Goal: Task Accomplishment & Management: Complete application form

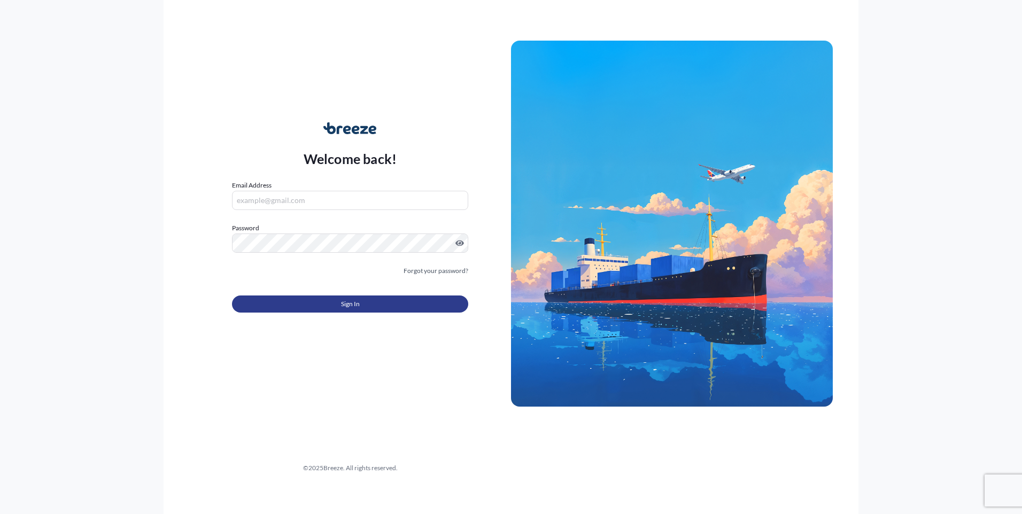
type input "[EMAIL_ADDRESS][DOMAIN_NAME]"
click at [352, 302] on span "Sign In" at bounding box center [350, 304] width 19 height 11
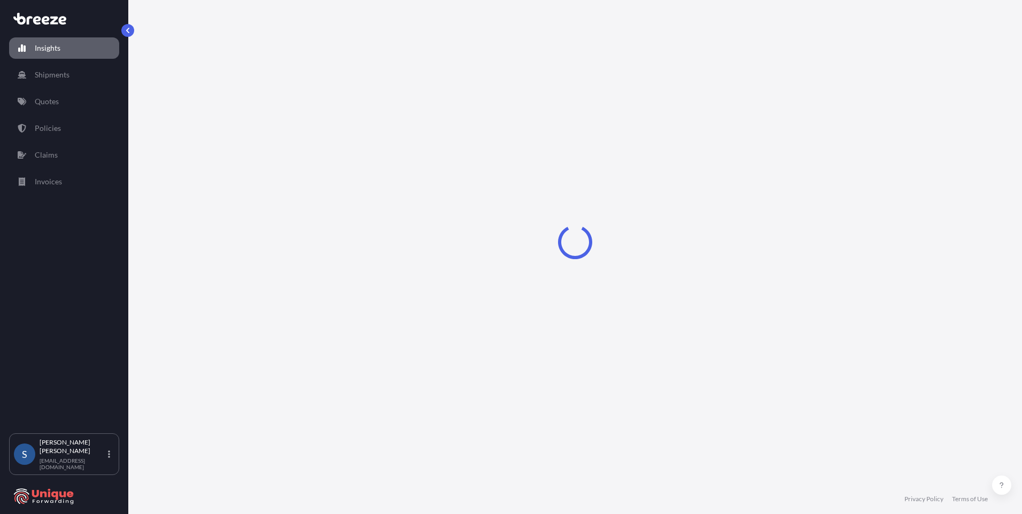
select select "2025"
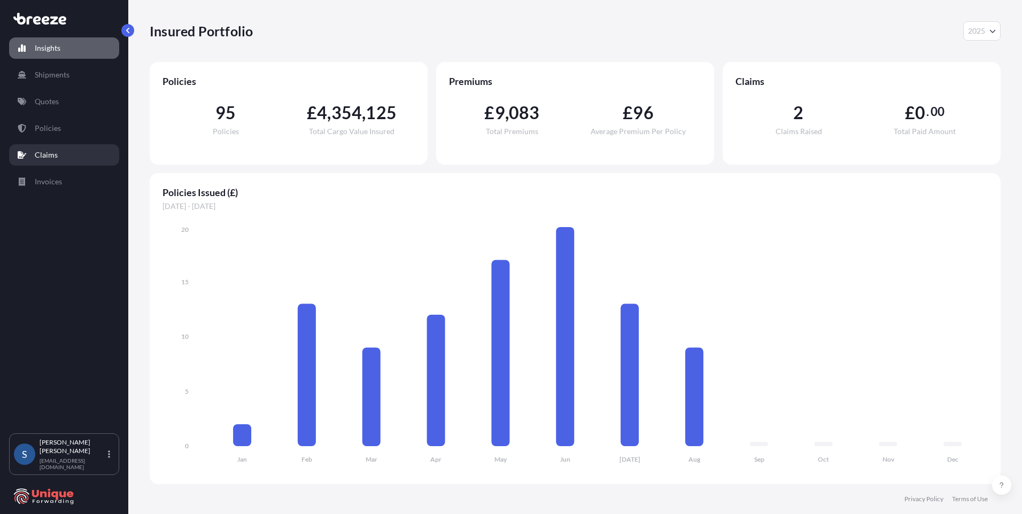
click at [43, 157] on p "Claims" at bounding box center [46, 155] width 23 height 11
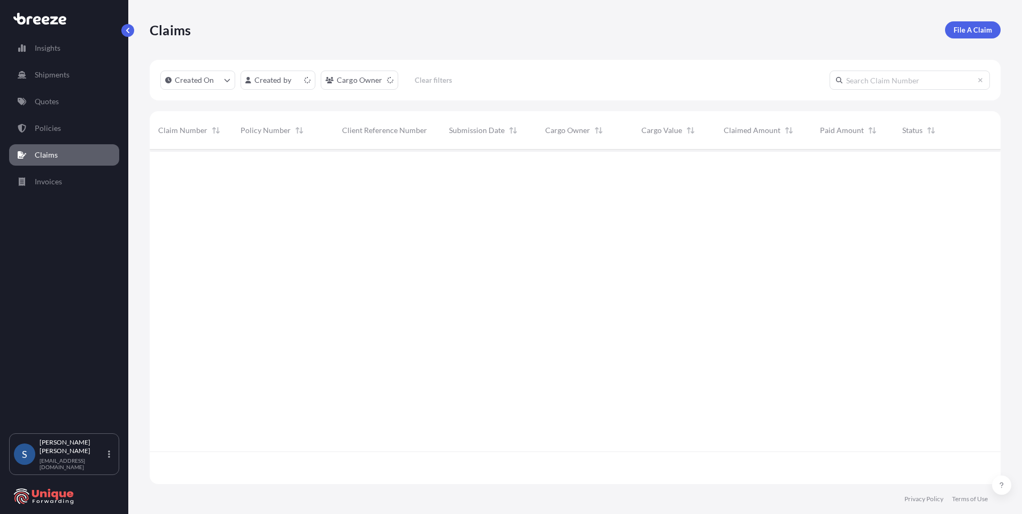
scroll to position [332, 843]
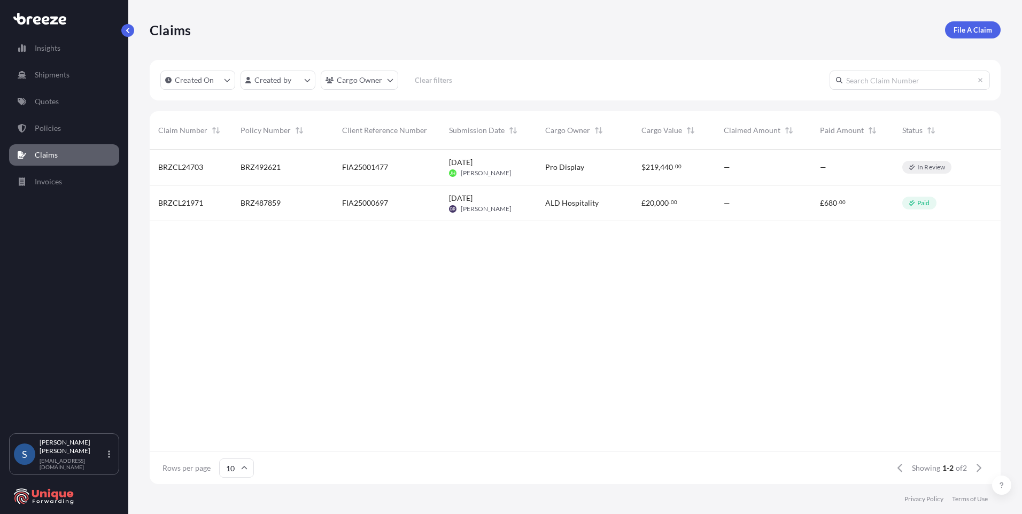
click at [987, 37] on link "File A Claim" at bounding box center [973, 29] width 56 height 17
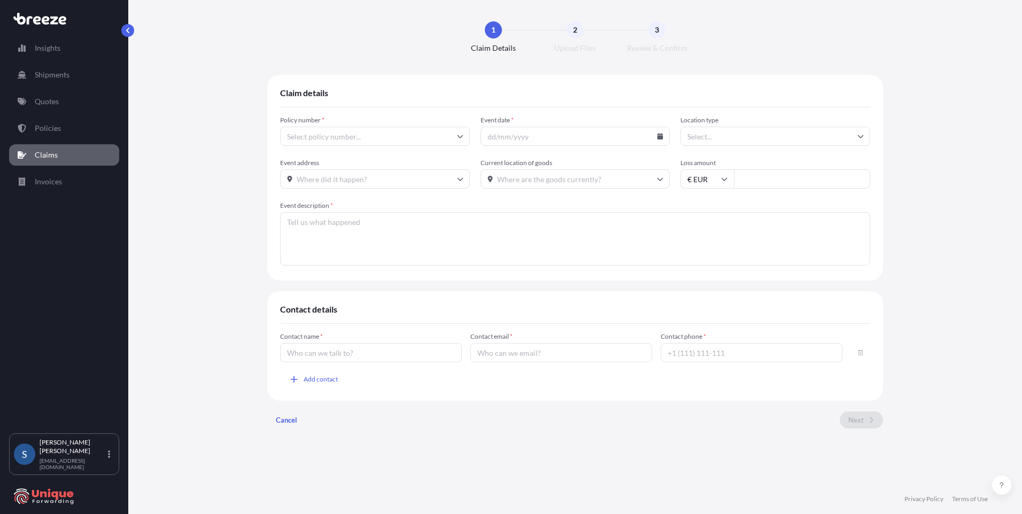
type input "£ GBP"
type input "0"
click at [62, 72] on p "Shipments" at bounding box center [52, 74] width 35 height 11
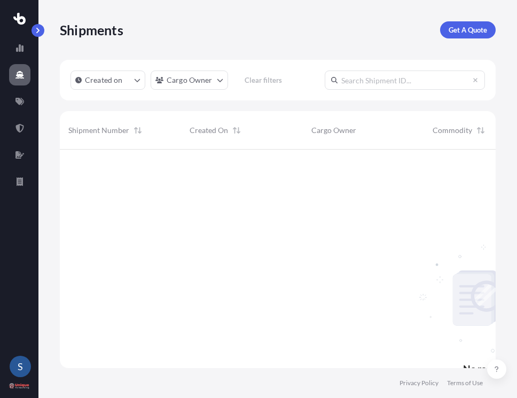
scroll to position [249, 428]
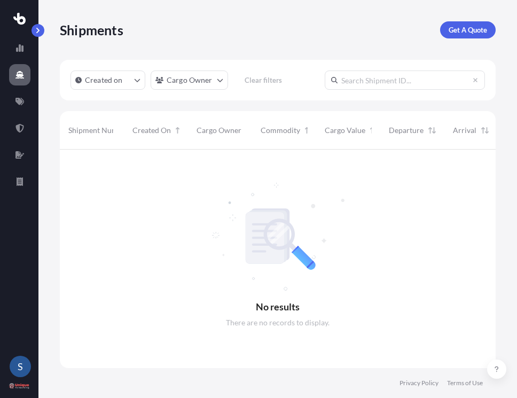
click at [360, 76] on input "text" at bounding box center [405, 80] width 160 height 19
click at [341, 78] on input "37232" at bounding box center [405, 80] width 160 height 19
type input "#37232"
click at [135, 81] on icon "createdOn Filter options" at bounding box center [137, 80] width 6 height 6
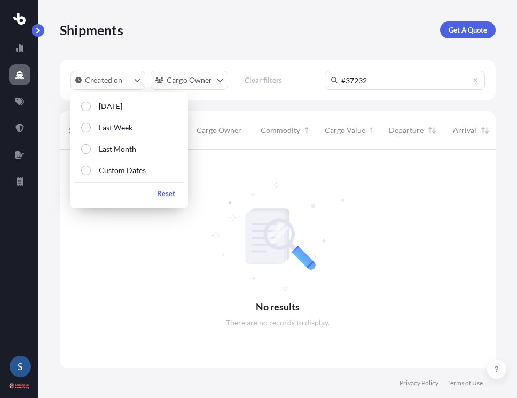
click at [354, 34] on div "Shipments Get A Quote" at bounding box center [278, 29] width 436 height 17
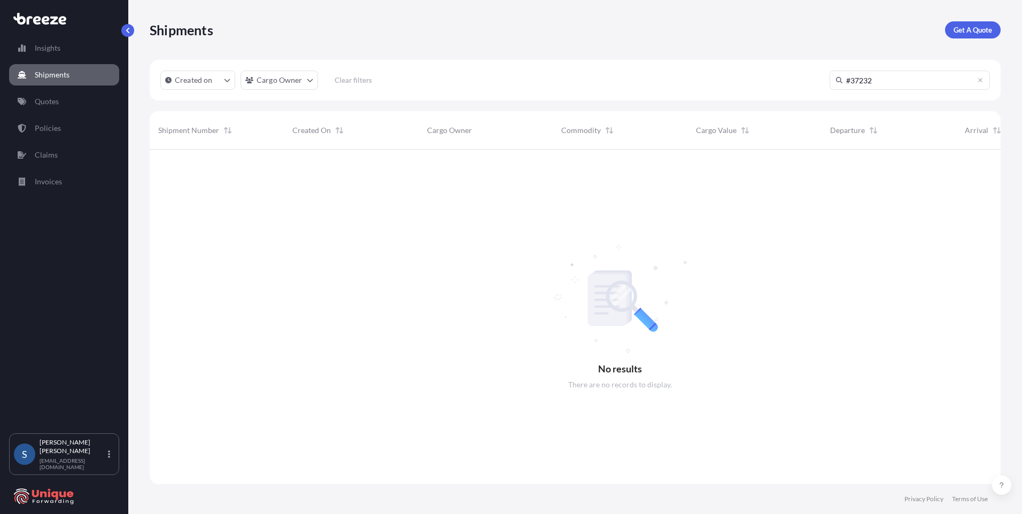
scroll to position [365, 843]
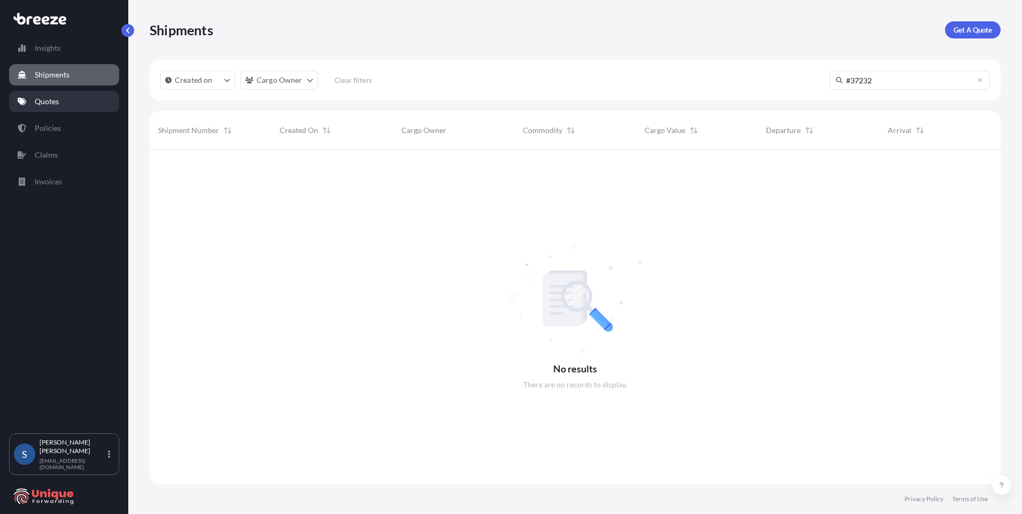
click at [68, 98] on link "Quotes" at bounding box center [64, 101] width 110 height 21
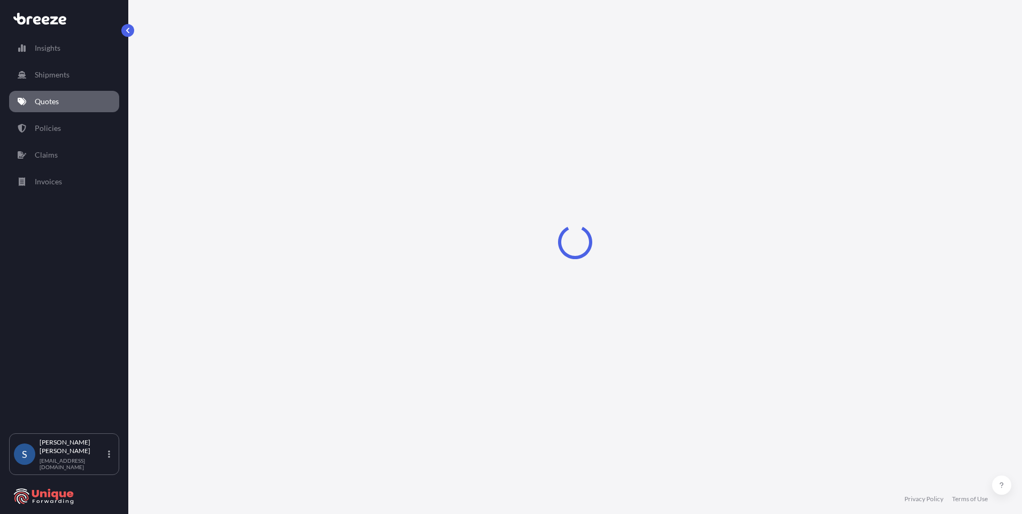
click at [72, 129] on link "Policies" at bounding box center [64, 128] width 110 height 21
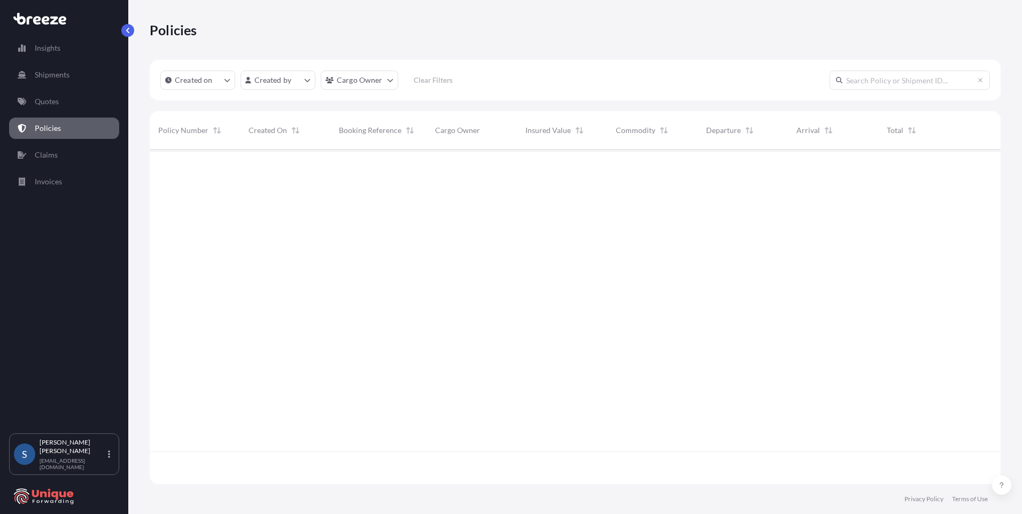
scroll to position [332, 843]
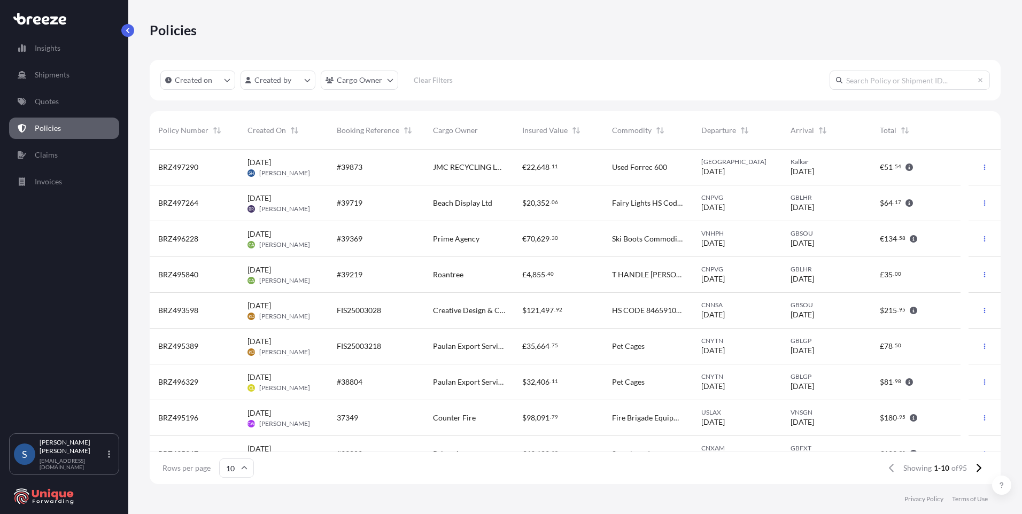
click at [873, 80] on input "text" at bounding box center [909, 80] width 160 height 19
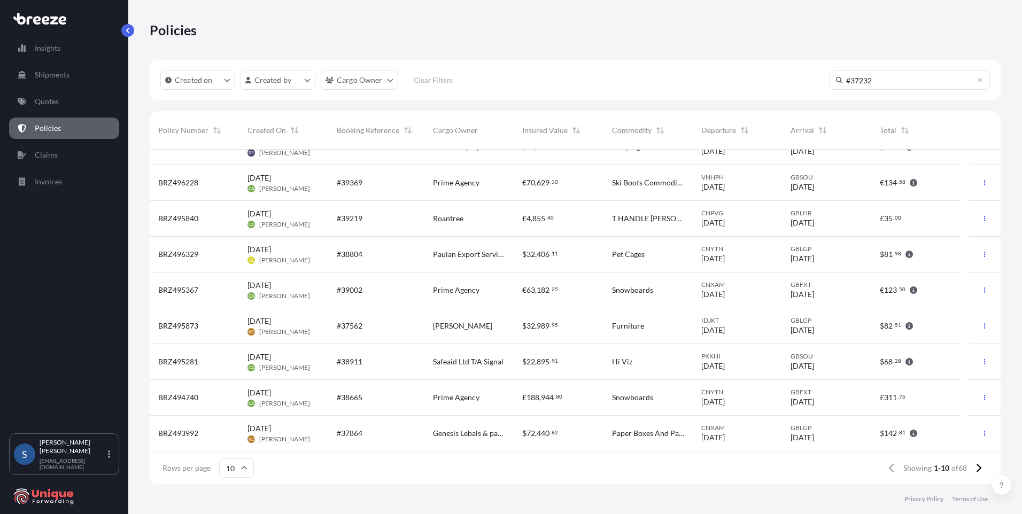
scroll to position [0, 0]
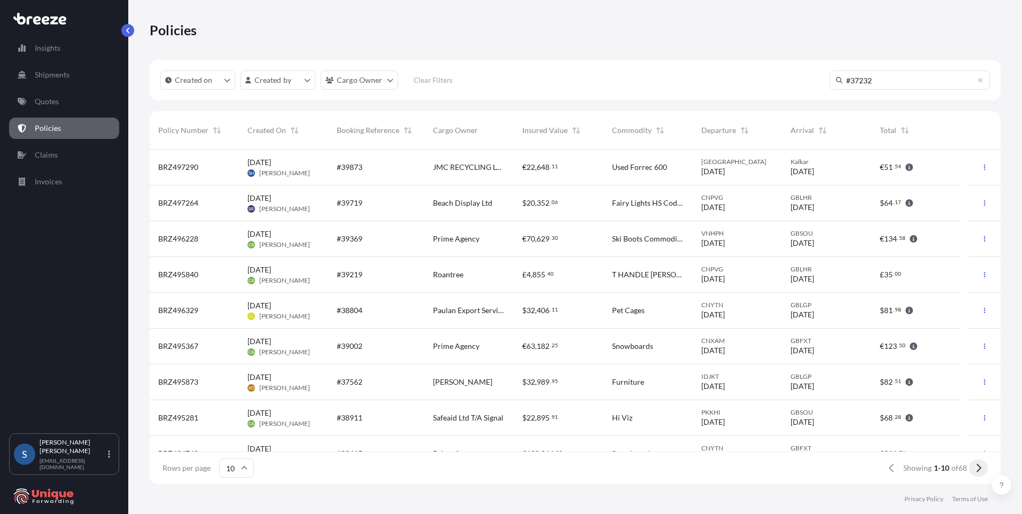
type input "#37232"
click at [978, 468] on icon at bounding box center [978, 468] width 6 height 10
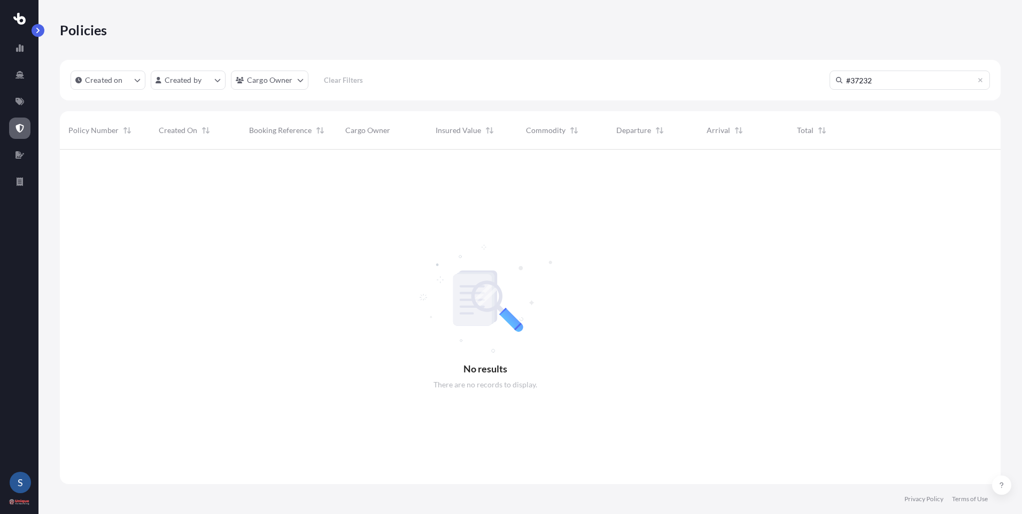
scroll to position [365, 933]
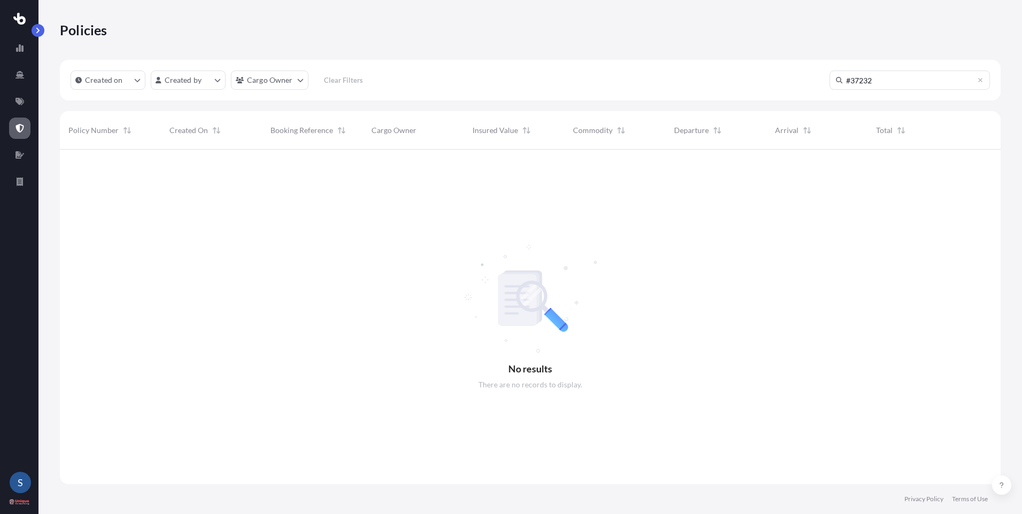
click at [903, 80] on input "#37232" at bounding box center [909, 80] width 160 height 19
drag, startPoint x: 903, startPoint y: 80, endPoint x: 813, endPoint y: 87, distance: 90.6
click at [813, 87] on div "Created on Created by Cargo Owner Clear Filters #37232" at bounding box center [530, 80] width 941 height 41
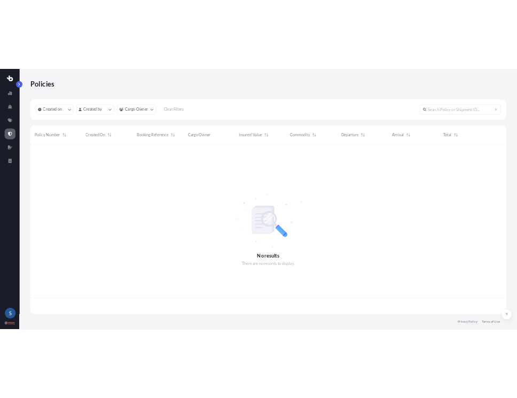
scroll to position [332, 933]
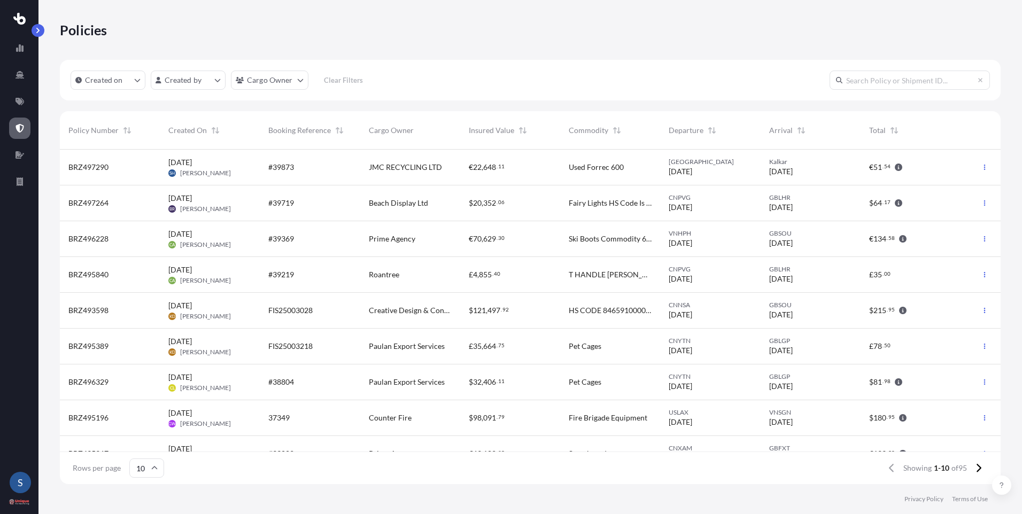
click at [148, 472] on input "10" at bounding box center [146, 468] width 35 height 19
click at [150, 444] on div "50" at bounding box center [146, 439] width 26 height 20
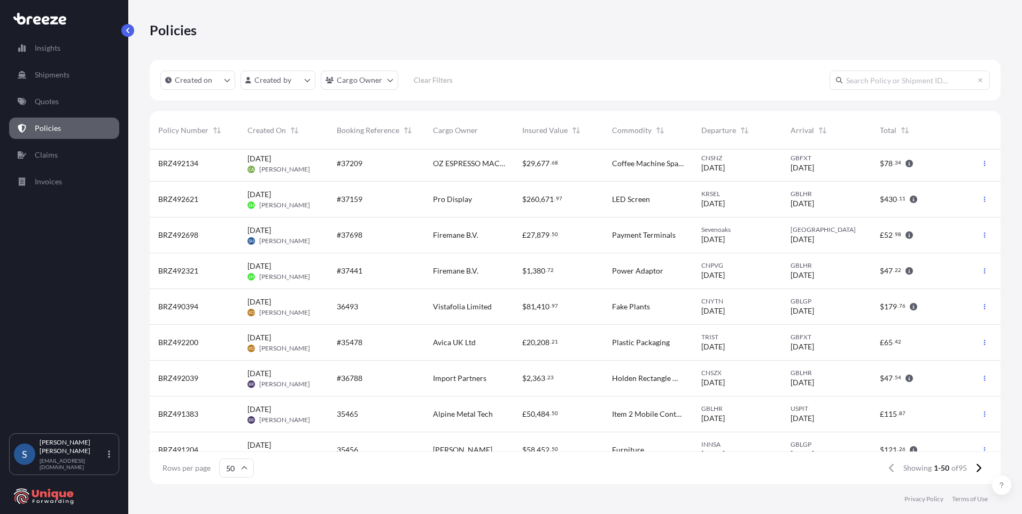
scroll to position [1114, 0]
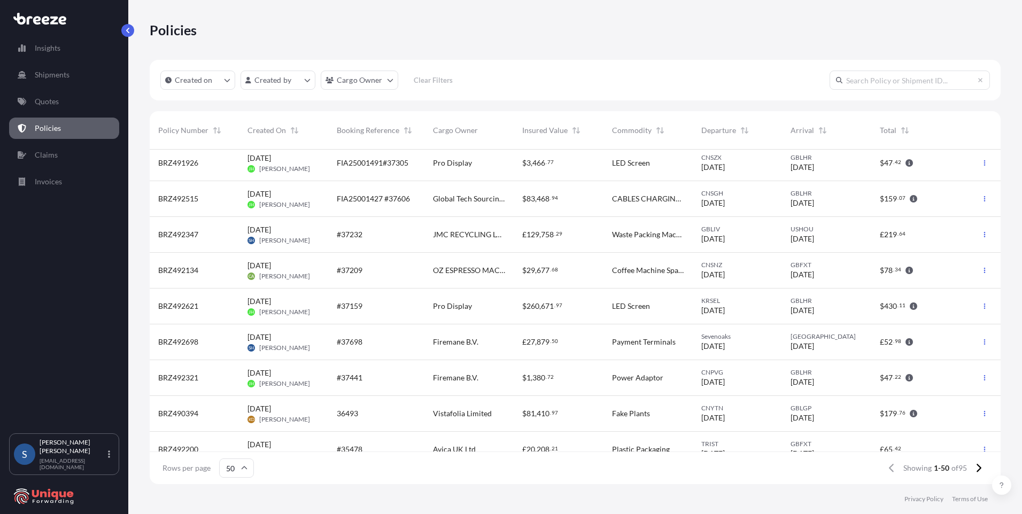
click at [459, 130] on span "Cargo Owner" at bounding box center [455, 130] width 45 height 11
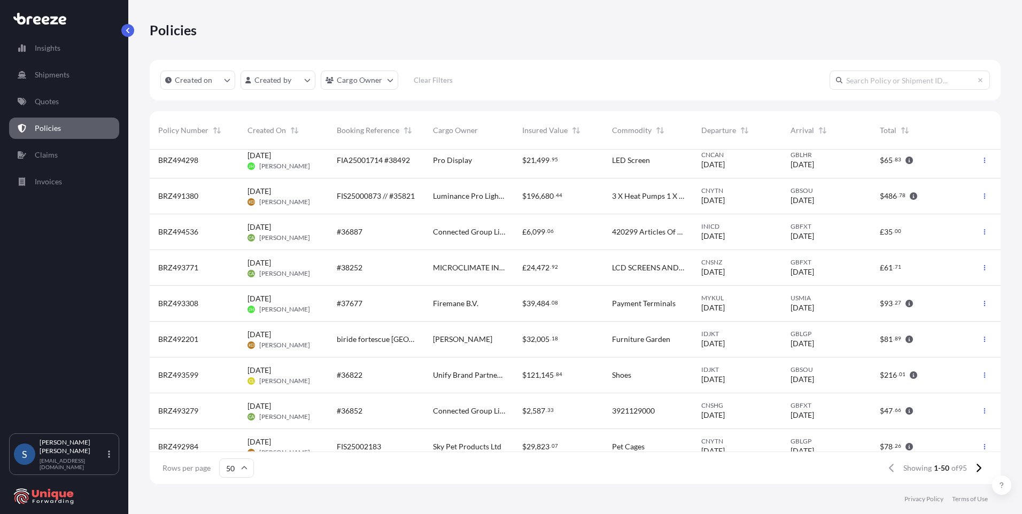
scroll to position [847, 0]
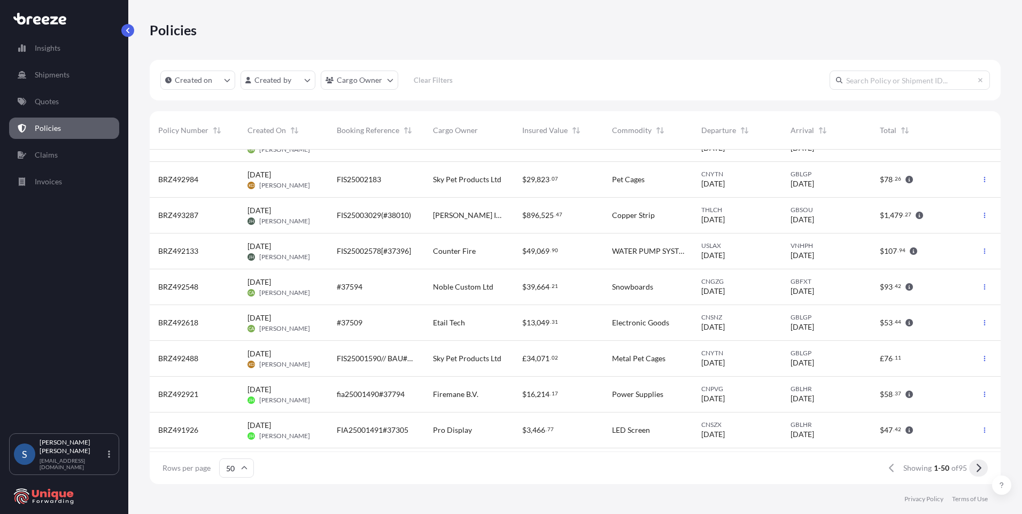
click at [982, 469] on button at bounding box center [978, 468] width 19 height 17
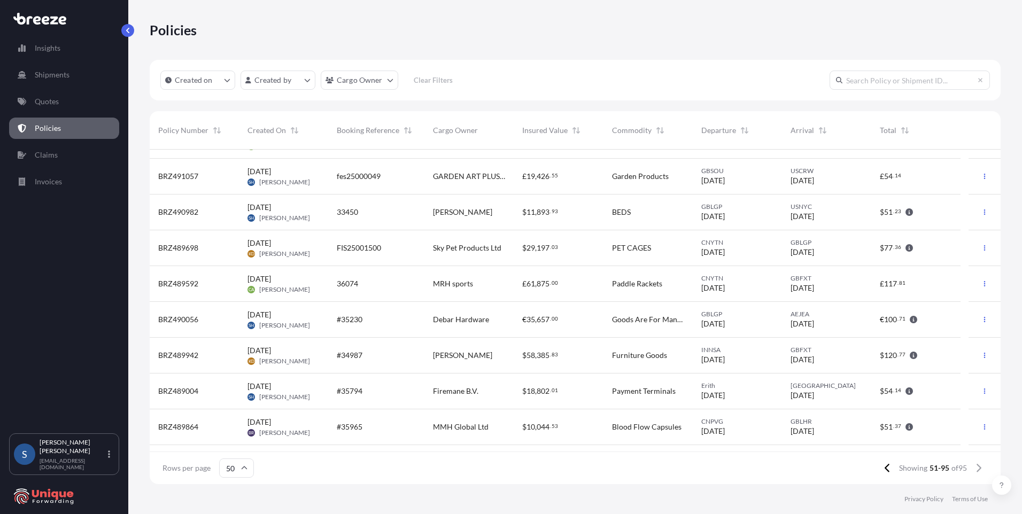
scroll to position [0, 0]
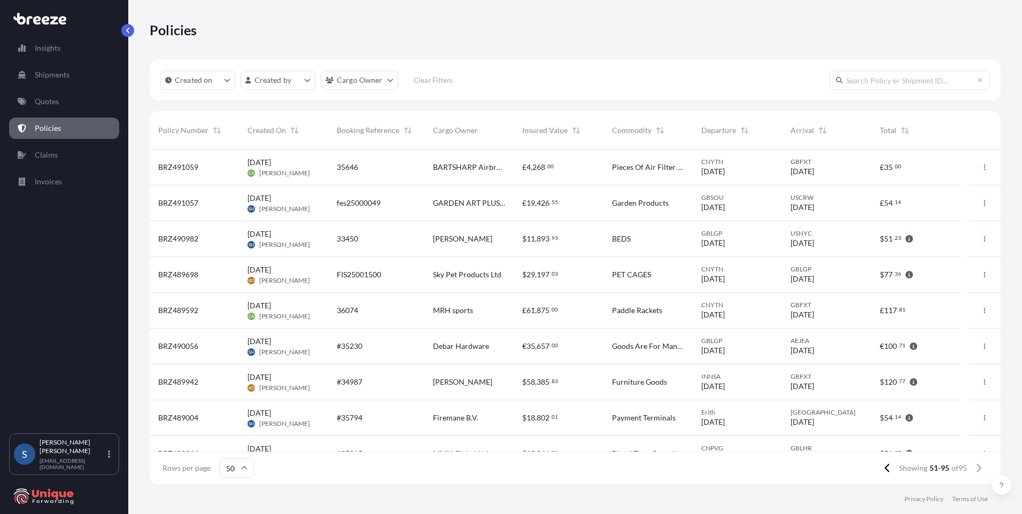
click at [888, 80] on input "text" at bounding box center [909, 80] width 160 height 19
click at [60, 96] on link "Quotes" at bounding box center [64, 101] width 110 height 21
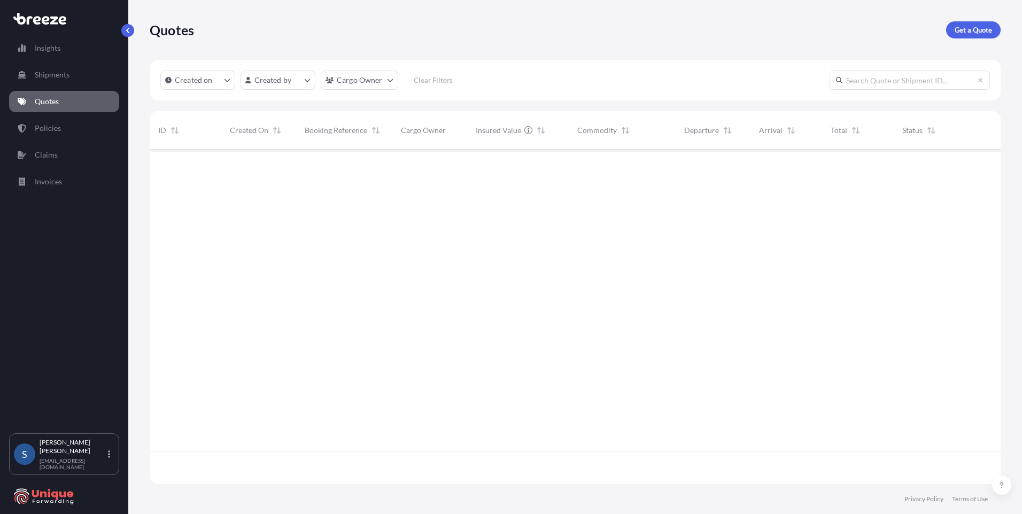
scroll to position [332, 843]
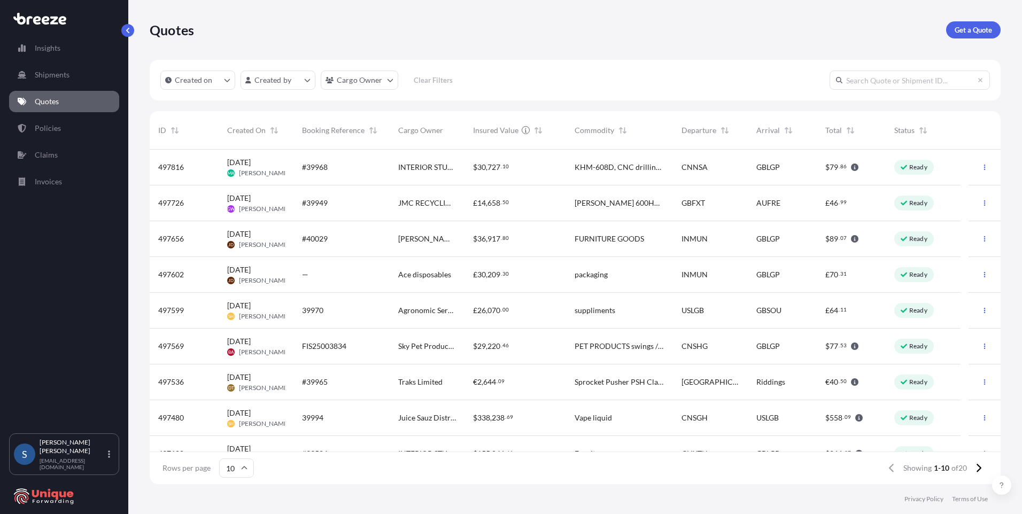
click at [882, 79] on input "text" at bounding box center [909, 80] width 160 height 19
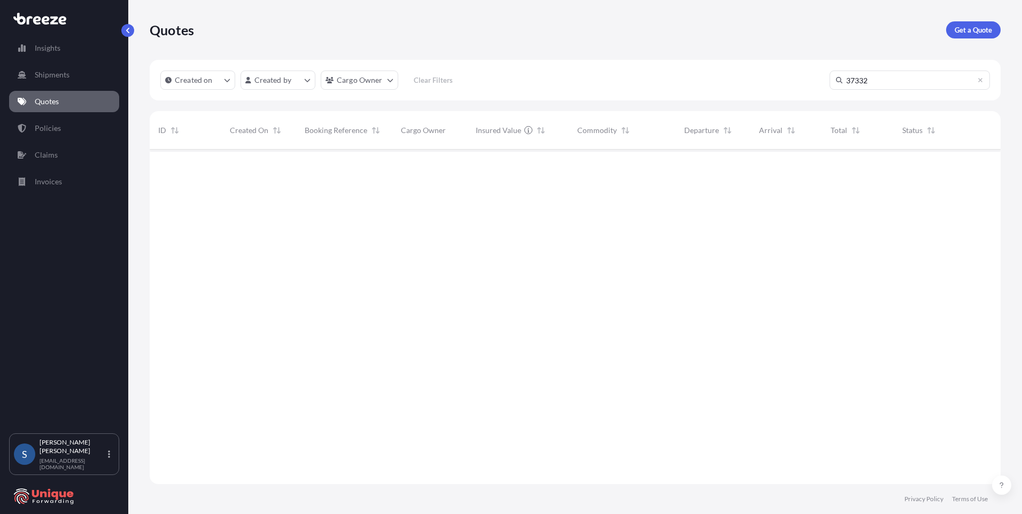
scroll to position [365, 843]
click at [881, 82] on input "37332" at bounding box center [909, 80] width 160 height 19
click at [846, 79] on input "37232" at bounding box center [909, 80] width 160 height 19
type input "#37232"
click at [898, 75] on input "#37232" at bounding box center [909, 80] width 160 height 19
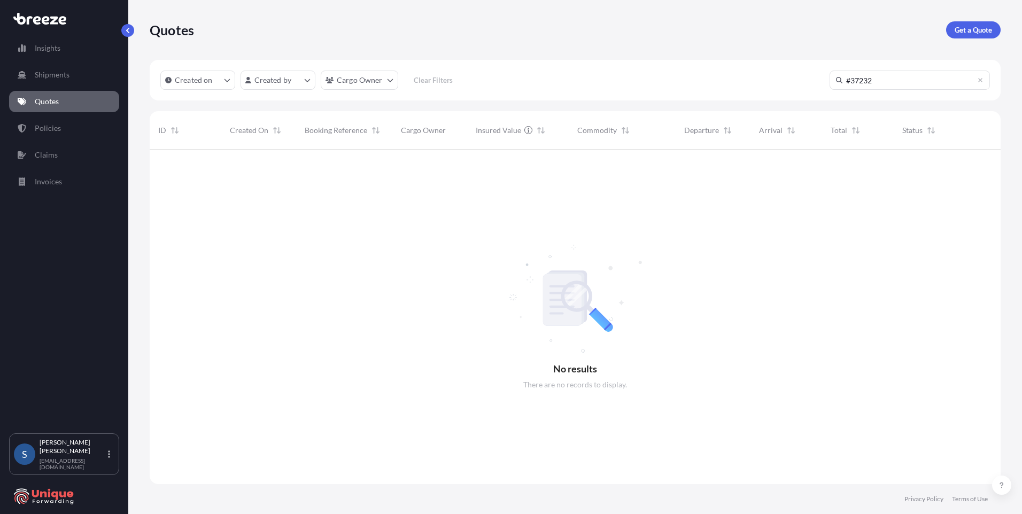
drag, startPoint x: 824, startPoint y: 80, endPoint x: 804, endPoint y: 80, distance: 19.2
click at [805, 80] on div "Created on Created by Cargo Owner Clear Filters #37232" at bounding box center [575, 80] width 851 height 41
click at [58, 129] on p "Policies" at bounding box center [48, 128] width 26 height 11
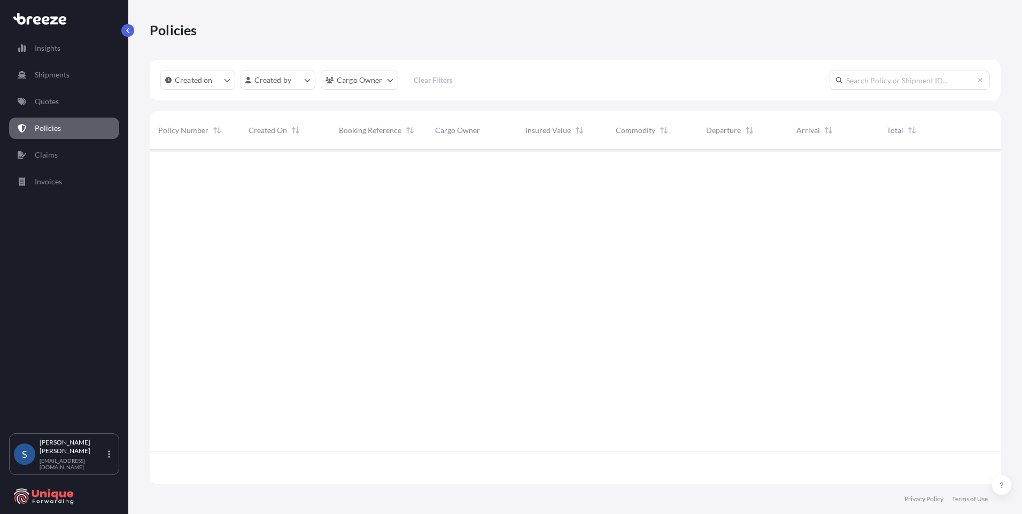
scroll to position [332, 843]
click at [879, 80] on input "text" at bounding box center [909, 80] width 160 height 19
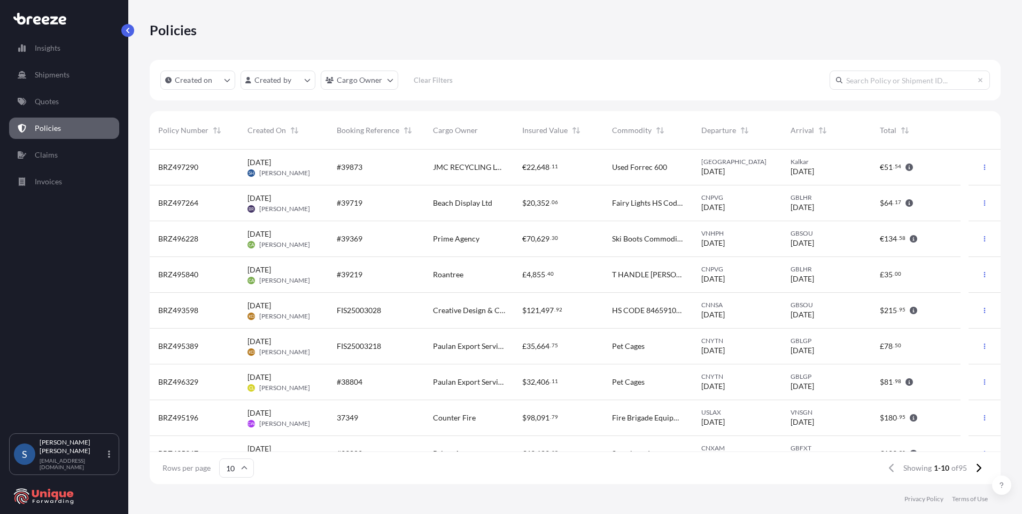
click at [465, 129] on span "Cargo Owner" at bounding box center [455, 130] width 45 height 11
click at [374, 80] on html "Insights Shipments Quotes Policies Claims Invoices S [PERSON_NAME] [EMAIL_ADDRE…" at bounding box center [511, 257] width 1022 height 514
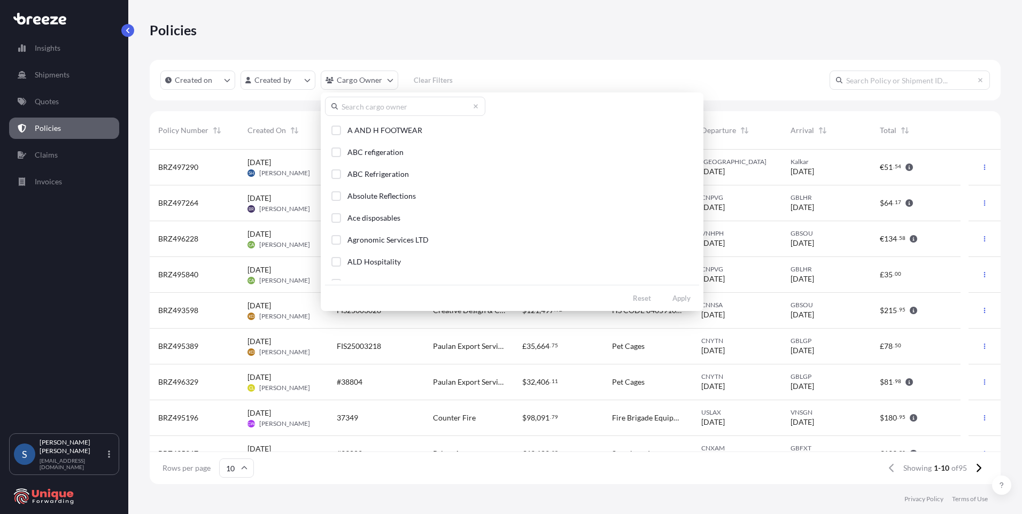
click at [469, 80] on html "Insights Shipments Quotes Policies Claims Invoices S [PERSON_NAME] [EMAIL_ADDRE…" at bounding box center [511, 257] width 1022 height 514
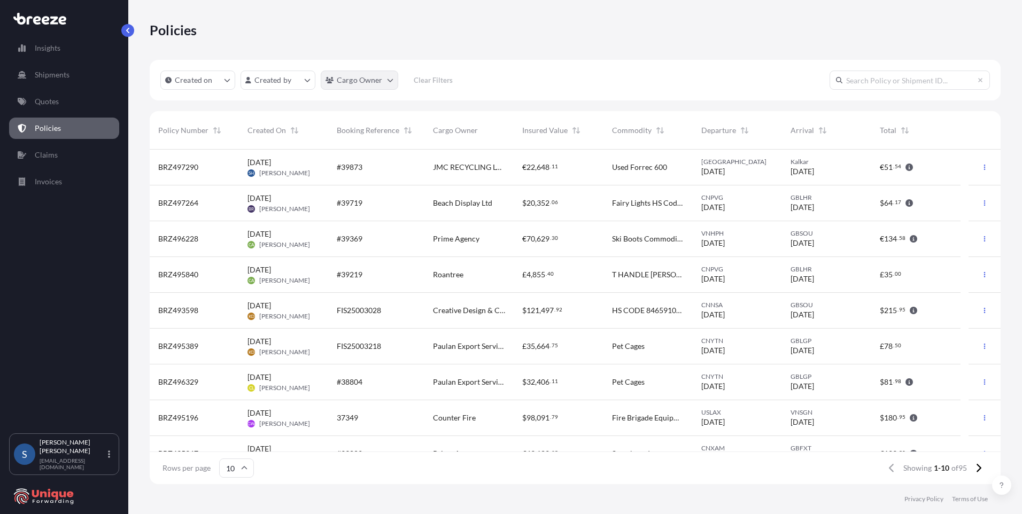
click at [378, 81] on html "Insights Shipments Quotes Policies Claims Invoices S [PERSON_NAME] [EMAIL_ADDRE…" at bounding box center [511, 257] width 1022 height 514
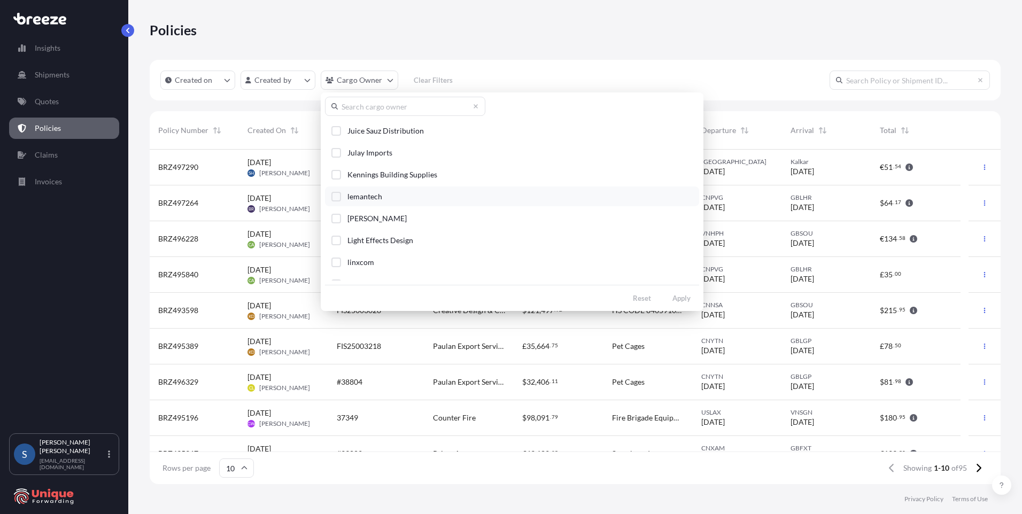
scroll to position [1283, 0]
click at [337, 142] on div "Select Option" at bounding box center [336, 141] width 10 height 10
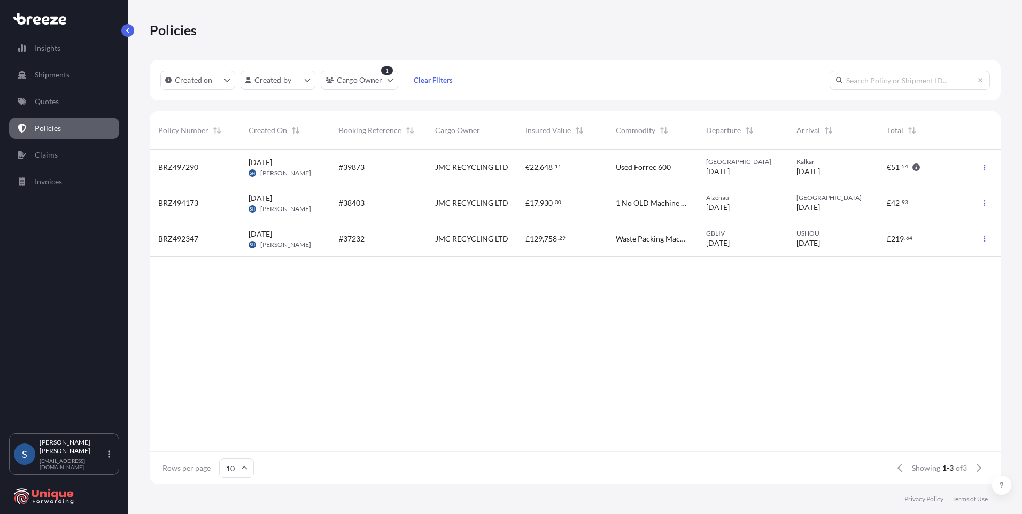
click at [477, 239] on span "JMC RECYCLING LTD" at bounding box center [471, 239] width 73 height 11
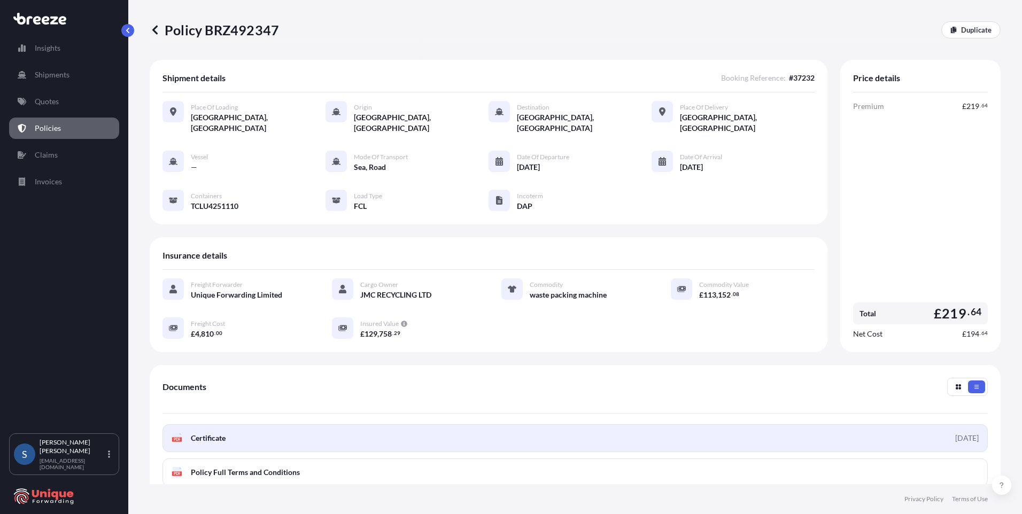
click at [384, 429] on link "PDF Certificate [DATE]" at bounding box center [574, 438] width 825 height 28
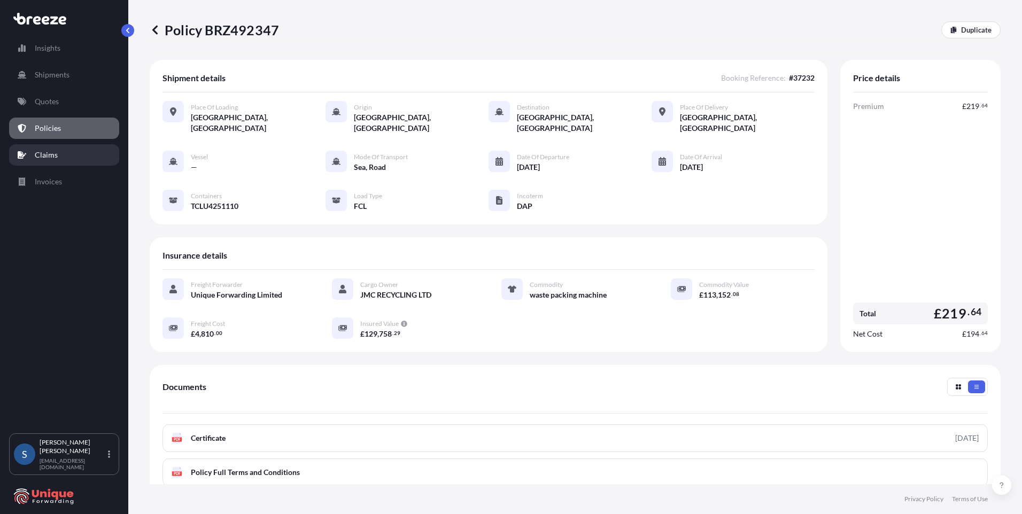
click at [50, 152] on p "Claims" at bounding box center [46, 155] width 23 height 11
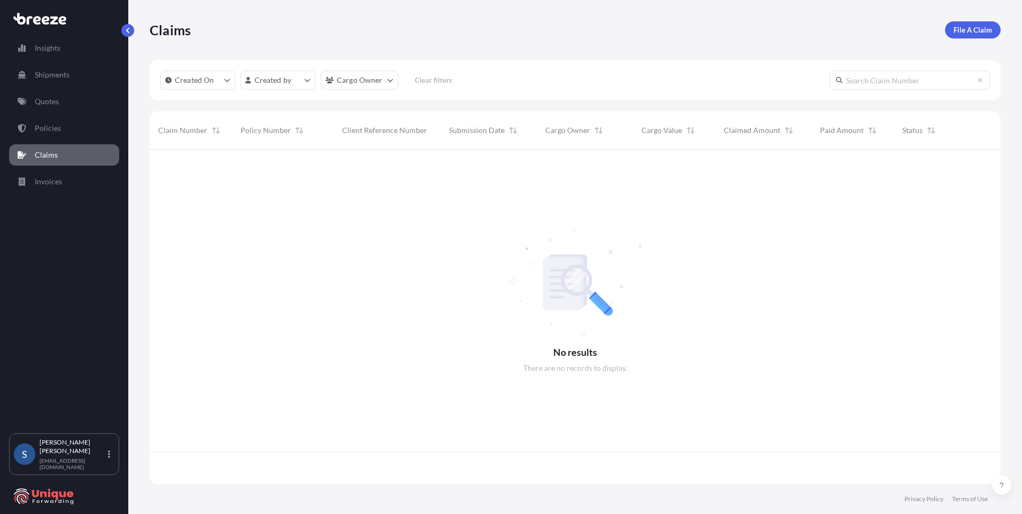
scroll to position [332, 843]
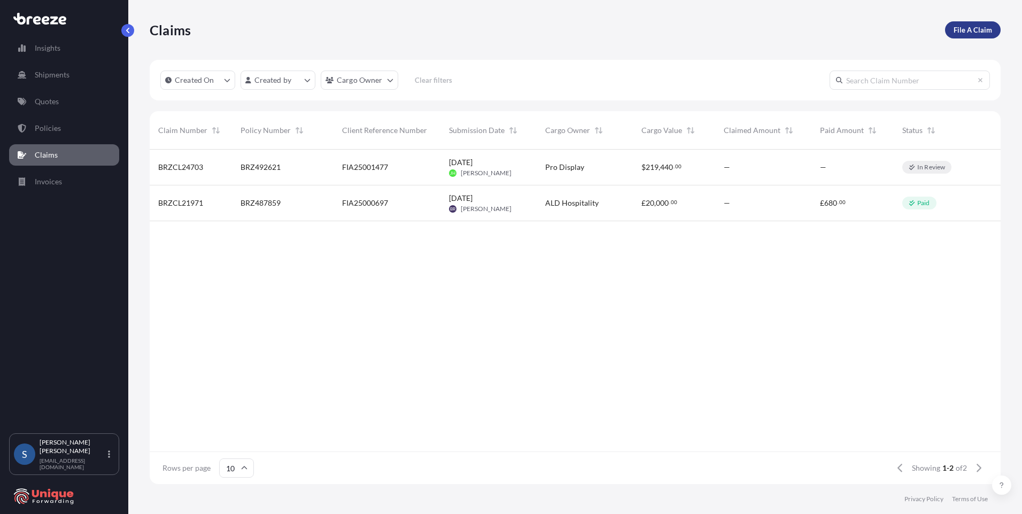
click at [973, 33] on p "File A Claim" at bounding box center [972, 30] width 38 height 11
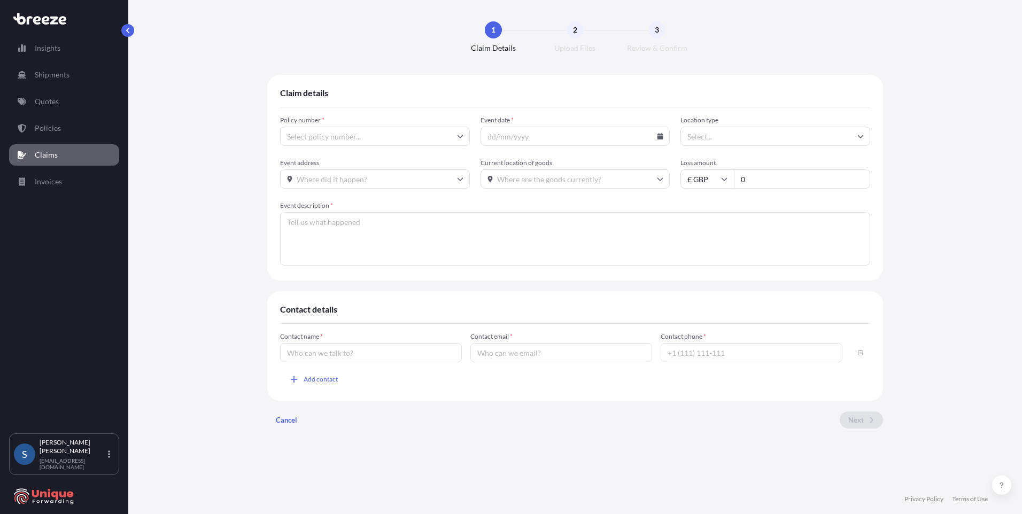
click at [356, 132] on input "Policy number *" at bounding box center [375, 136] width 190 height 19
type input "brz492347"
click at [362, 167] on li "BRZ492347" at bounding box center [374, 164] width 181 height 20
click at [661, 136] on icon at bounding box center [660, 136] width 6 height 6
click at [600, 286] on button "29" at bounding box center [603, 277] width 17 height 17
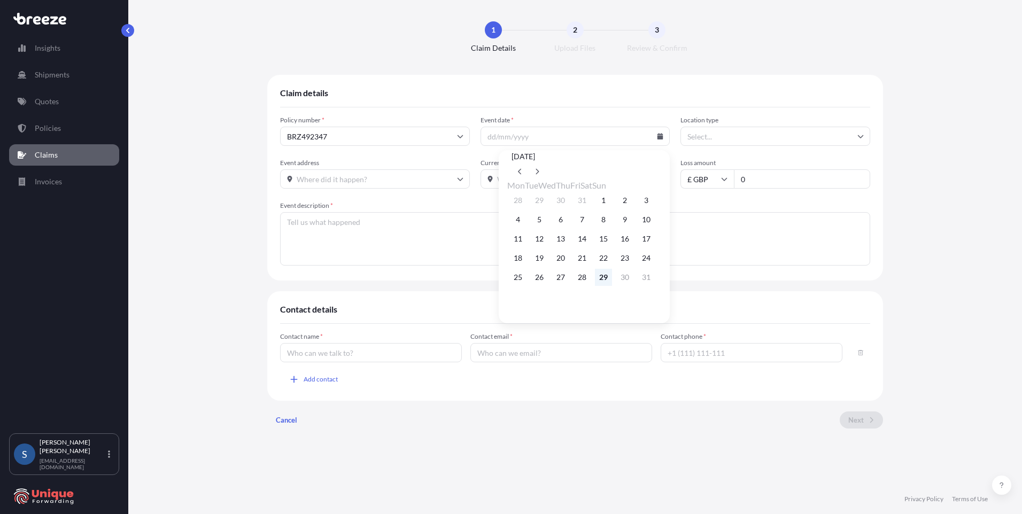
type input "[DATE]"
click at [726, 130] on input "Location type" at bounding box center [775, 136] width 190 height 19
click at [734, 183] on div "Warehouse" at bounding box center [775, 188] width 181 height 20
type input "Warehouse"
click at [405, 181] on input "Event address" at bounding box center [375, 178] width 190 height 19
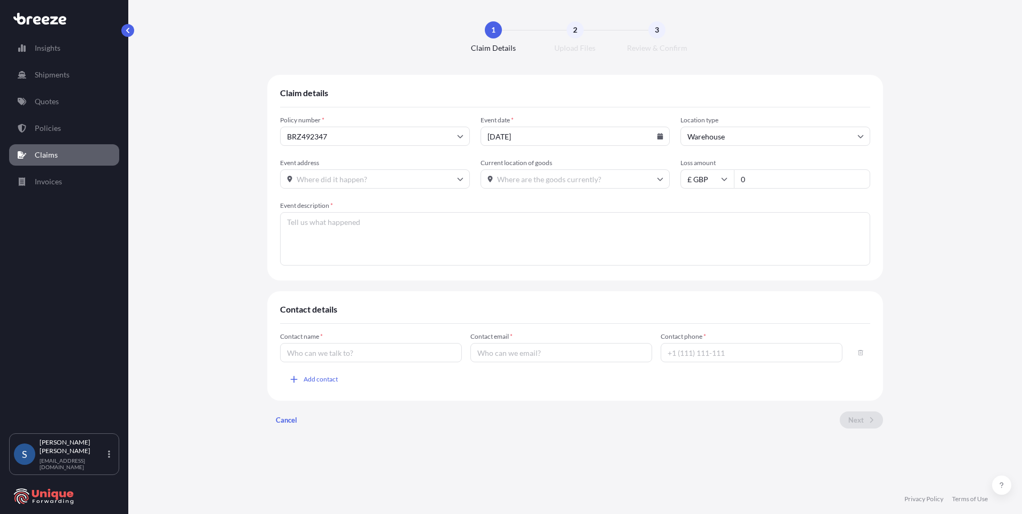
click at [405, 181] on input "Event address" at bounding box center [375, 178] width 190 height 19
click at [346, 178] on input "[GEOGRAPHIC_DATA]" at bounding box center [375, 178] width 190 height 19
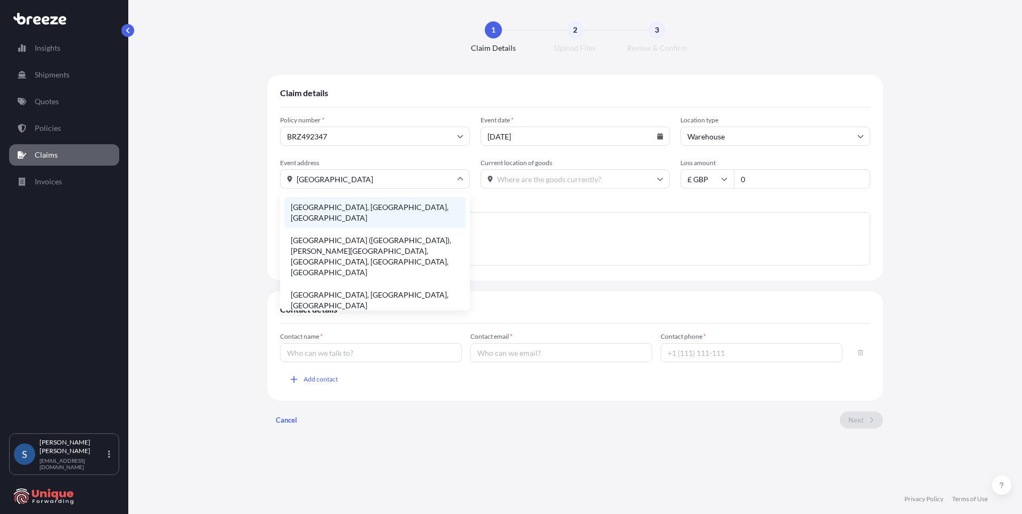
click at [352, 208] on li "[GEOGRAPHIC_DATA], [GEOGRAPHIC_DATA], [GEOGRAPHIC_DATA]" at bounding box center [374, 212] width 181 height 31
type input "[GEOGRAPHIC_DATA], [GEOGRAPHIC_DATA], [GEOGRAPHIC_DATA]"
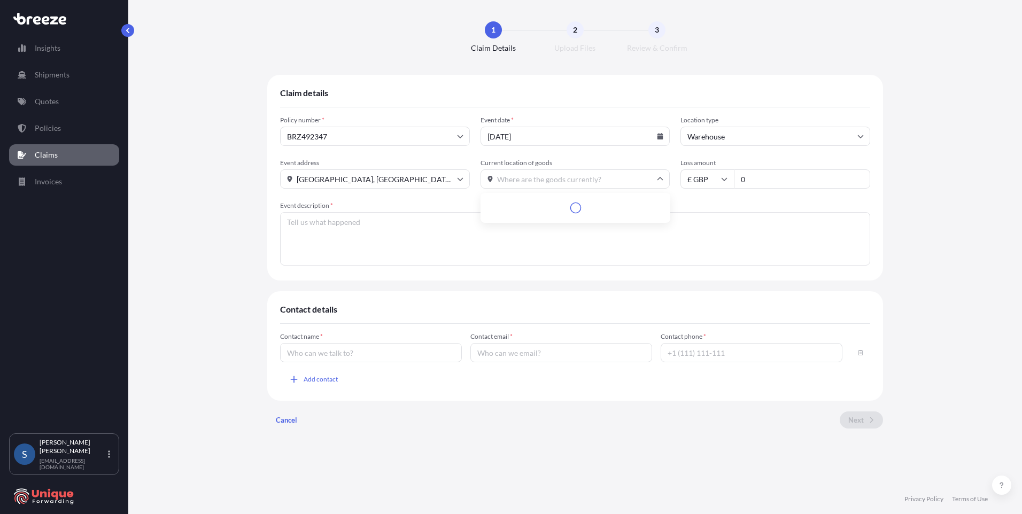
click at [541, 182] on input "Current location of goods" at bounding box center [575, 178] width 190 height 19
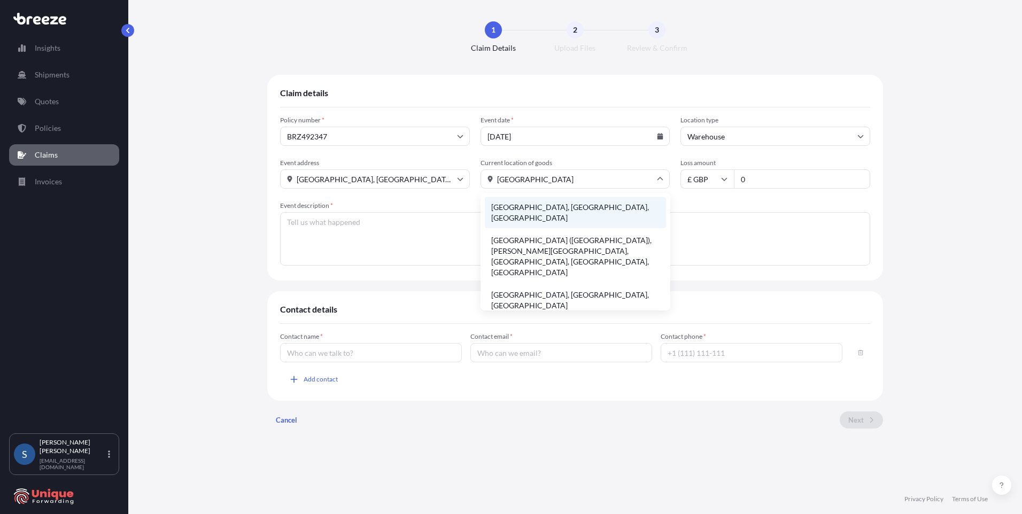
click at [556, 203] on li "[GEOGRAPHIC_DATA], [GEOGRAPHIC_DATA], [GEOGRAPHIC_DATA]" at bounding box center [575, 212] width 181 height 31
type input "[GEOGRAPHIC_DATA], [GEOGRAPHIC_DATA], [GEOGRAPHIC_DATA]"
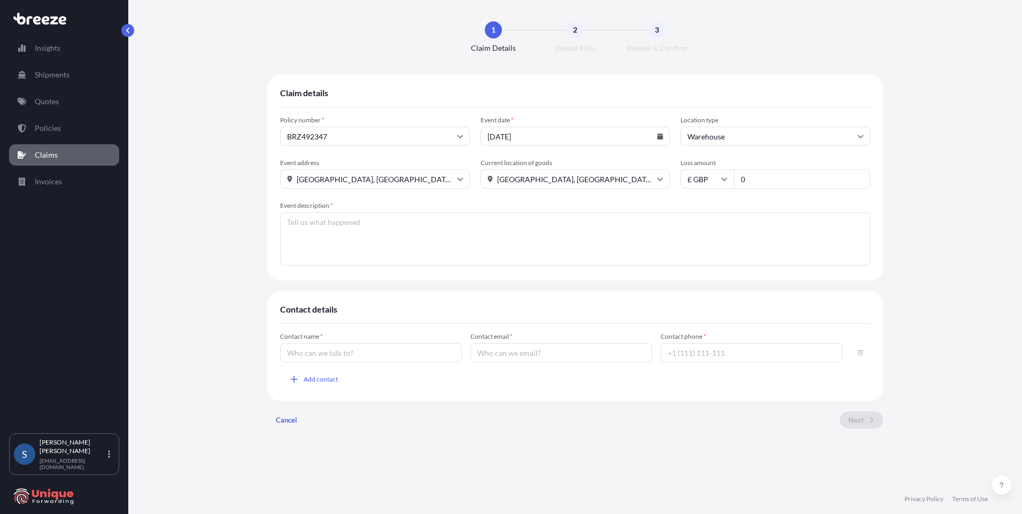
click at [766, 178] on input "0" at bounding box center [802, 178] width 136 height 19
click at [565, 250] on textarea "Event description *" at bounding box center [575, 238] width 590 height 53
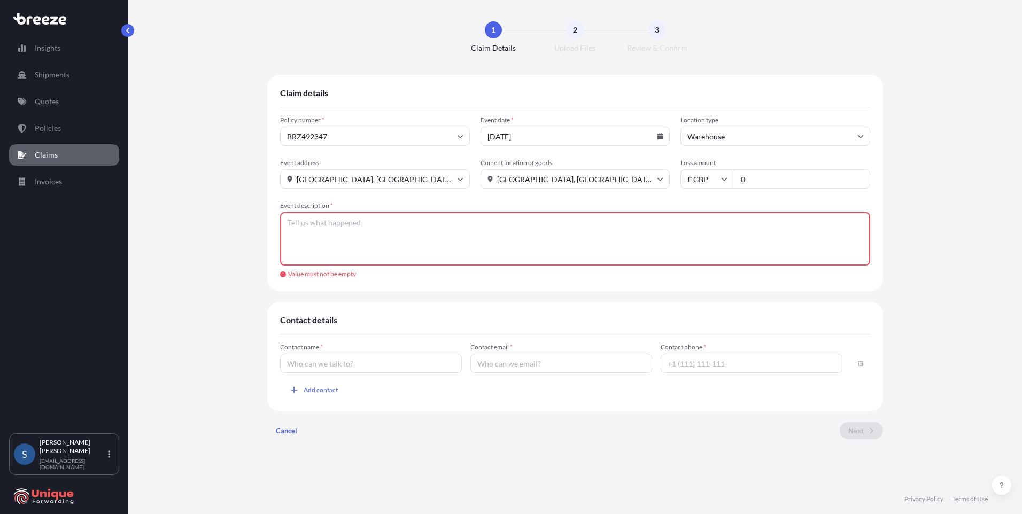
click at [503, 240] on textarea "Event description *" at bounding box center [575, 238] width 590 height 53
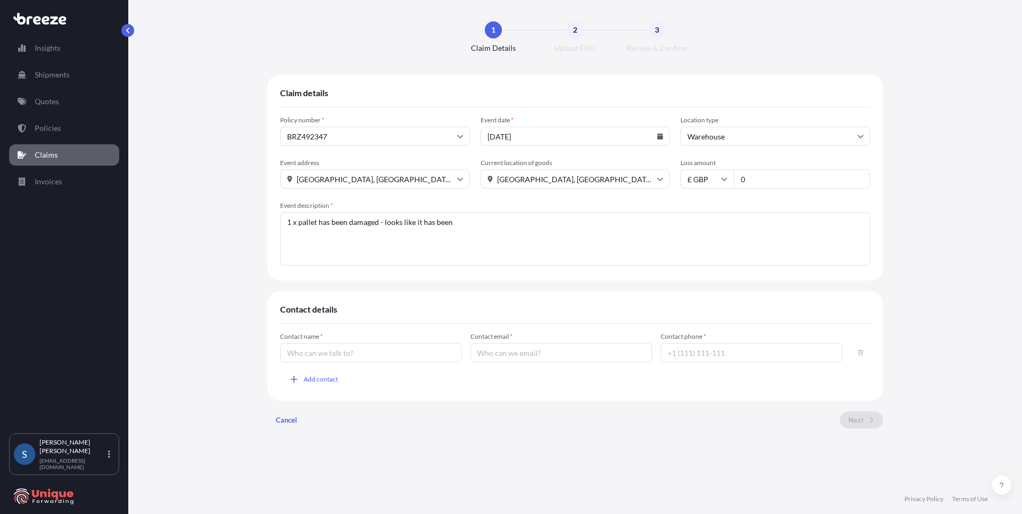
click at [475, 226] on textarea "1 x pallet has been damaged - looks like it has been" at bounding box center [575, 238] width 590 height 53
click at [508, 227] on textarea "1 x pallet has been damaged - looks like it has been crushed" at bounding box center [575, 238] width 590 height 53
type textarea "1 x pallet has been damaged - looks like it has been crushed / machine metal ha…"
click at [477, 286] on div "Policy number * BRZ492347 Event date * [DATE] Location type Warehouse Event add…" at bounding box center [575, 197] width 590 height 180
click at [778, 178] on input "0" at bounding box center [802, 178] width 136 height 19
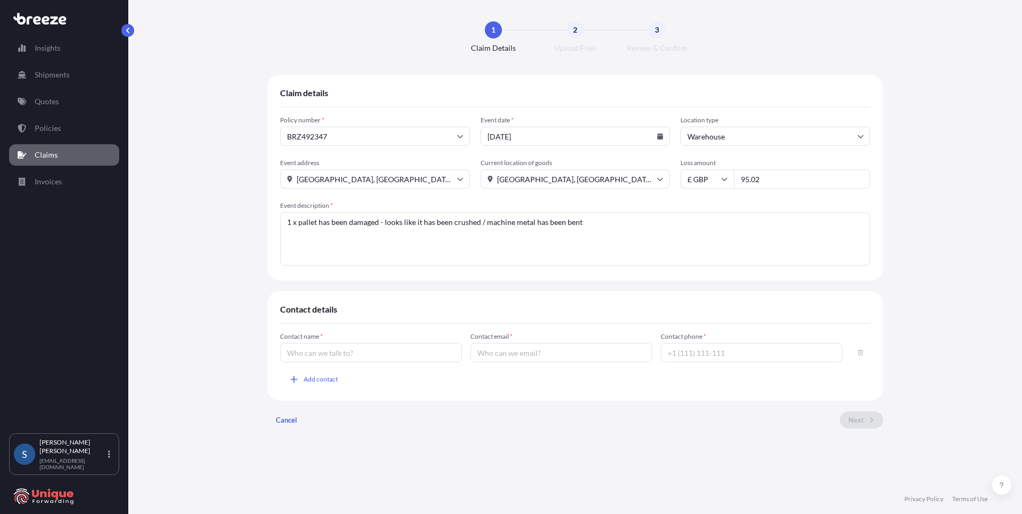
click at [743, 176] on input "95.02" at bounding box center [802, 178] width 136 height 19
type input "895.02"
click at [387, 354] on input "Contact name *" at bounding box center [371, 352] width 182 height 19
type input "[PERSON_NAME]"
type input "[EMAIL_ADDRESS][DOMAIN_NAME]"
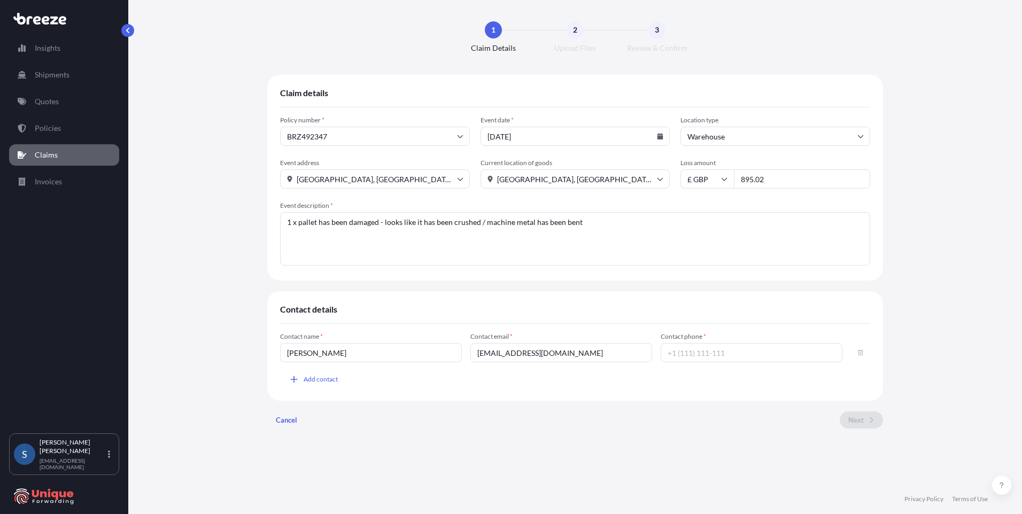
type input "[PHONE_NUMBER]"
drag, startPoint x: 606, startPoint y: 353, endPoint x: 615, endPoint y: 353, distance: 9.1
click at [606, 353] on input "[EMAIL_ADDRESS][DOMAIN_NAME]" at bounding box center [561, 352] width 182 height 19
drag, startPoint x: 615, startPoint y: 354, endPoint x: 446, endPoint y: 355, distance: 169.4
click at [446, 355] on div "Contact name * [PERSON_NAME] Contact email * [EMAIL_ADDRESS][DOMAIN_NAME] Conta…" at bounding box center [575, 347] width 590 height 30
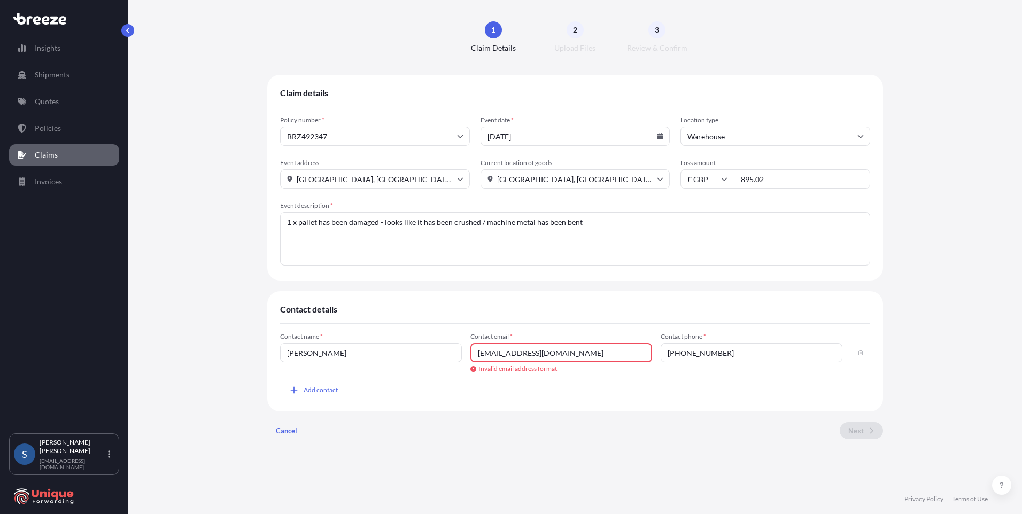
type input "[EMAIL_ADDRESS][DOMAIN_NAME]"
click at [692, 390] on div "Contact name * [PERSON_NAME] Contact email * [EMAIL_ADDRESS][DOMAIN_NAME] Inval…" at bounding box center [575, 371] width 590 height 95
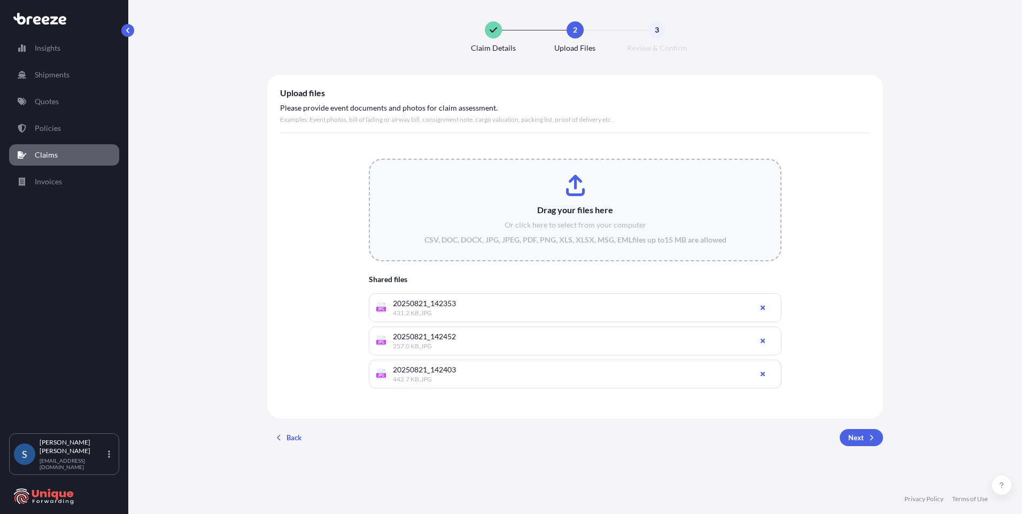
type input "C:\fakepath\20250821_142435.jpg"
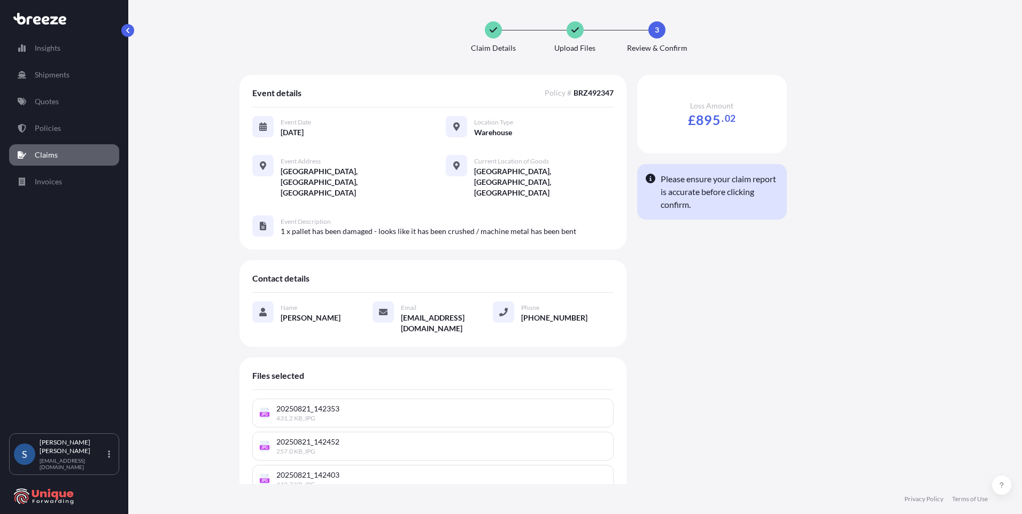
scroll to position [60, 0]
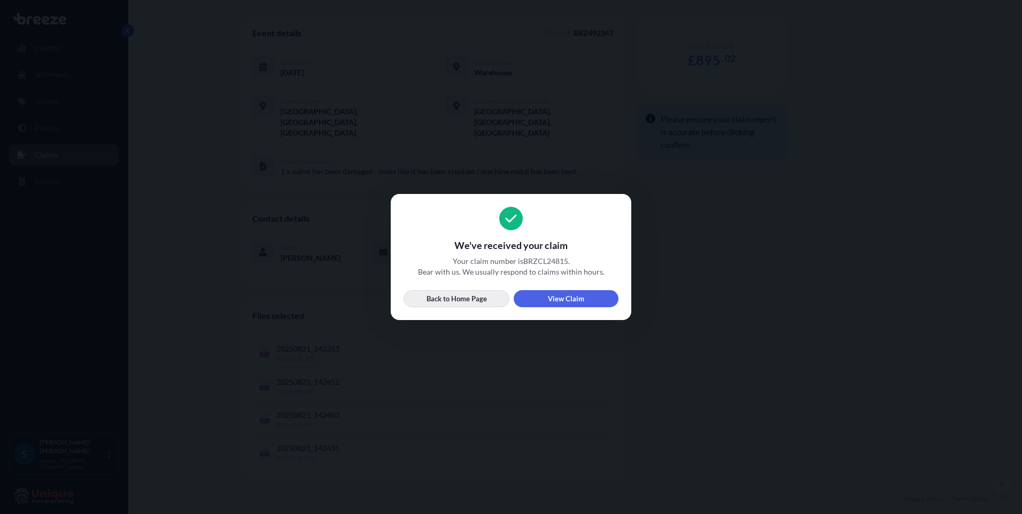
click at [463, 303] on p "Back to Home Page" at bounding box center [456, 298] width 60 height 11
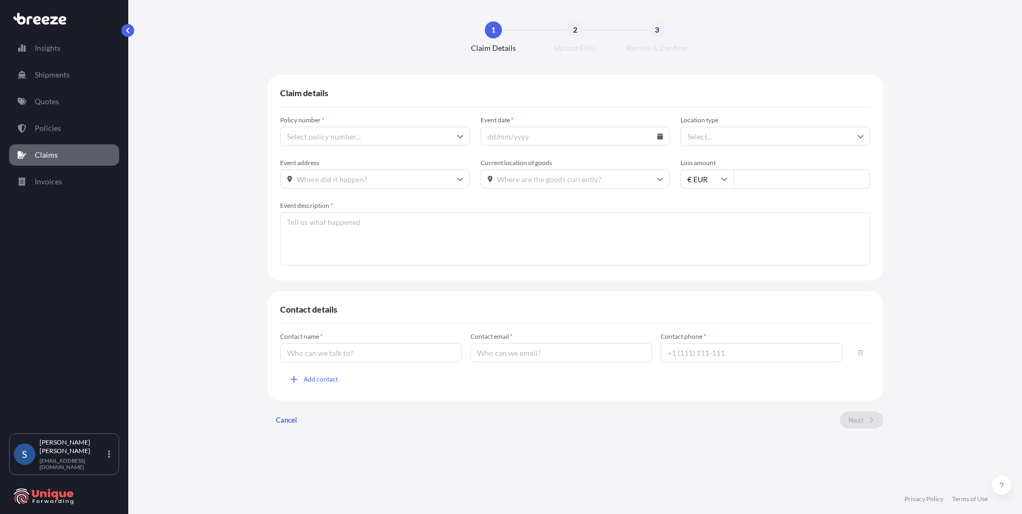
type input "£ GBP"
type input "0"
